Goal: Task Accomplishment & Management: Use online tool/utility

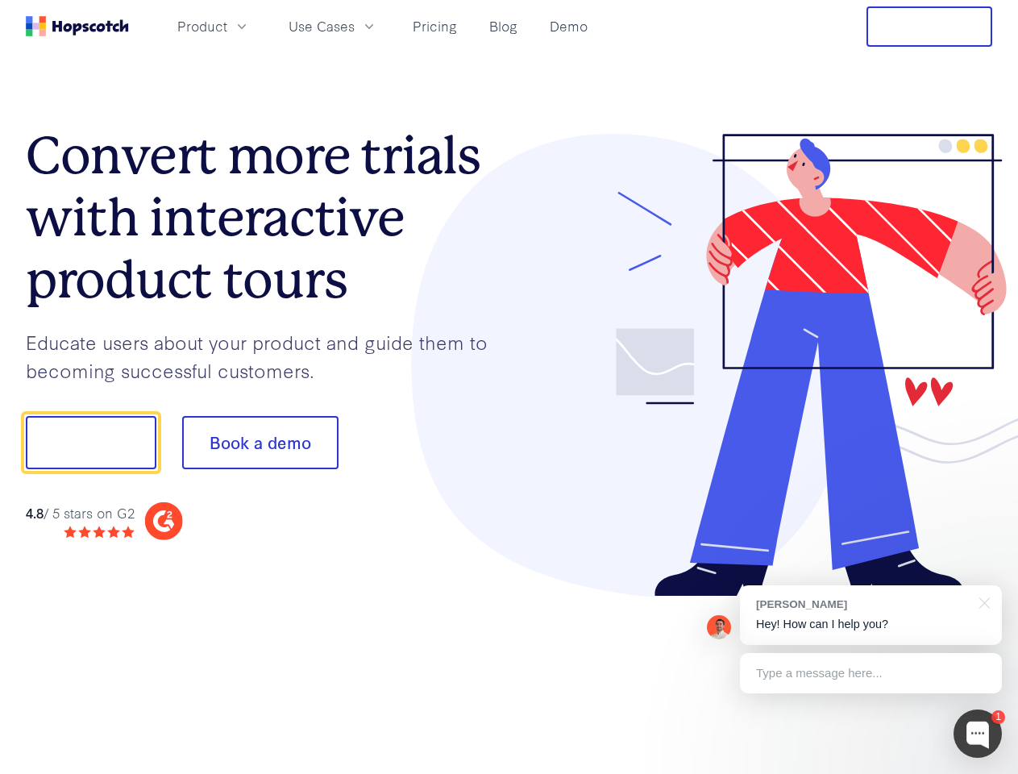
click at [510, 387] on div at bounding box center [752, 366] width 484 height 464
click at [227, 26] on span "Product" at bounding box center [202, 26] width 50 height 20
click at [355, 26] on span "Use Cases" at bounding box center [322, 26] width 66 height 20
click at [930, 27] on button "Free Trial" at bounding box center [930, 26] width 126 height 40
click at [90, 443] on button "Show me!" at bounding box center [91, 442] width 131 height 53
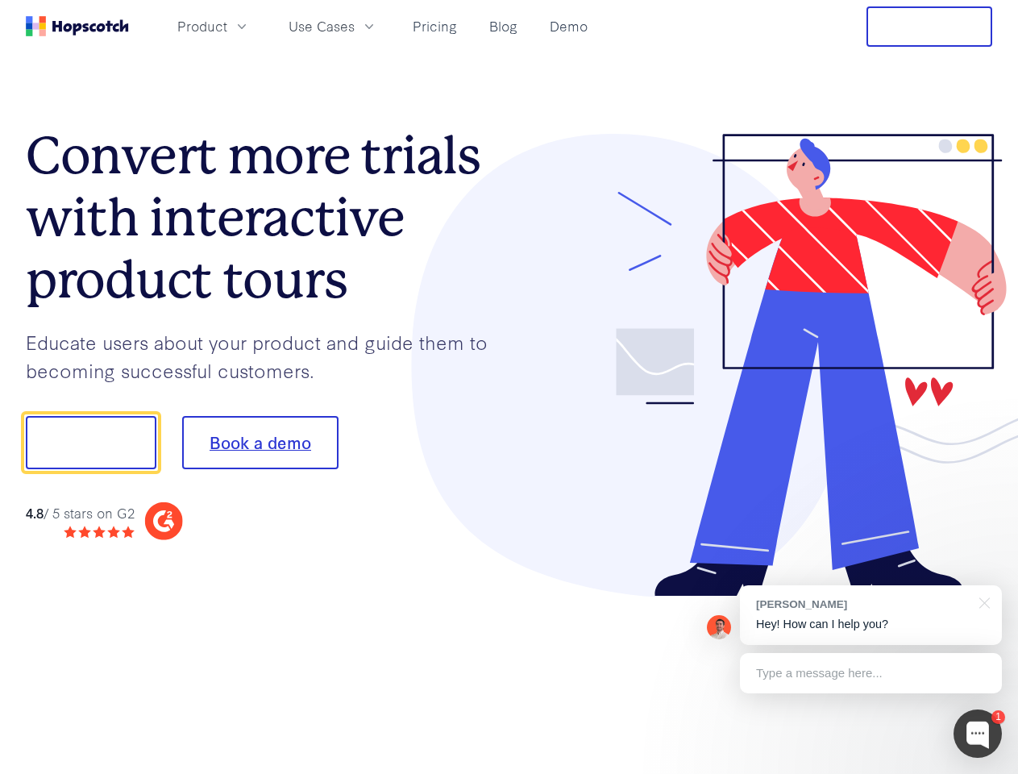
click at [260, 443] on button "Book a demo" at bounding box center [260, 442] width 156 height 53
click at [978, 734] on div at bounding box center [978, 734] width 48 height 48
click at [871, 615] on div "[PERSON_NAME] Hey! How can I help you?" at bounding box center [871, 615] width 262 height 60
click at [982, 601] on div at bounding box center [851, 441] width 302 height 538
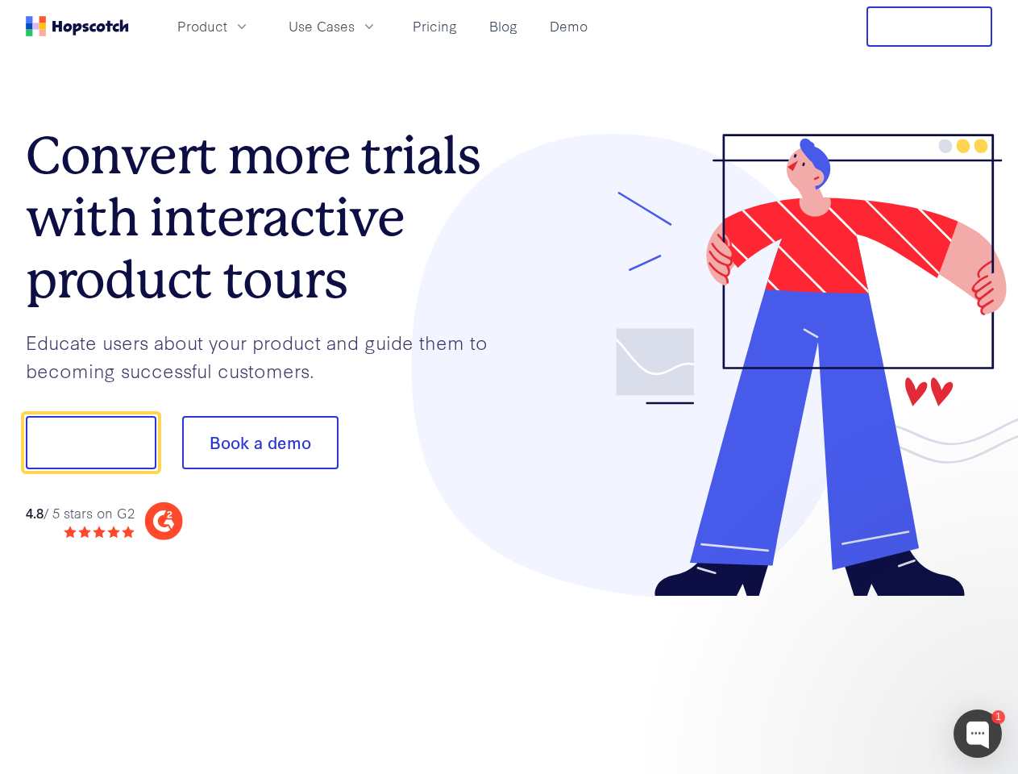
click at [871, 673] on div at bounding box center [851, 549] width 302 height 322
